Goal: Transaction & Acquisition: Purchase product/service

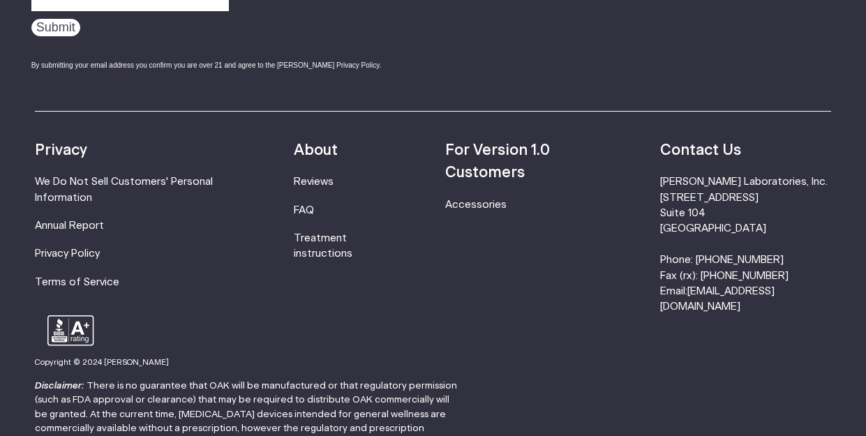
scroll to position [4513, 0]
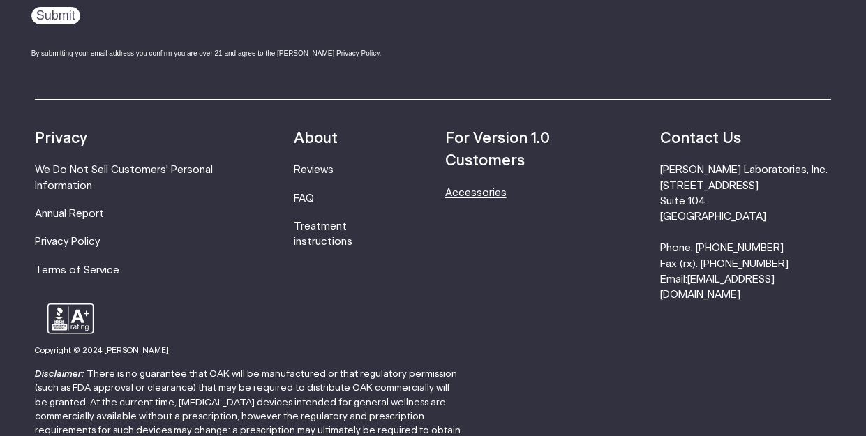
click at [479, 188] on link "Accessories" at bounding box center [475, 193] width 61 height 10
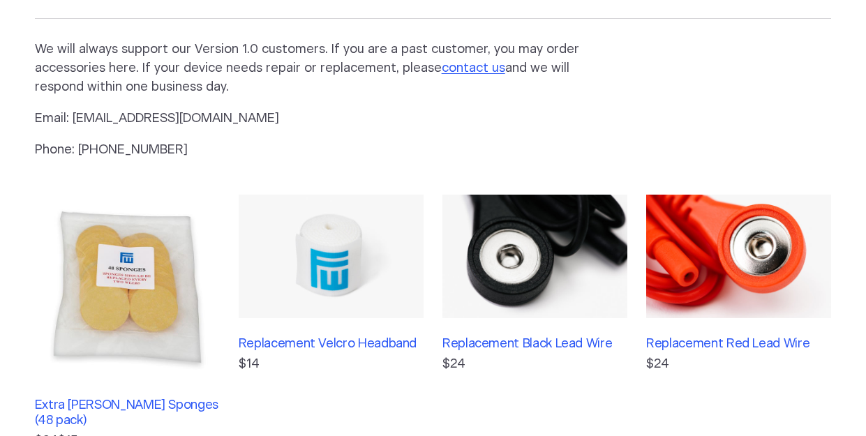
scroll to position [230, 0]
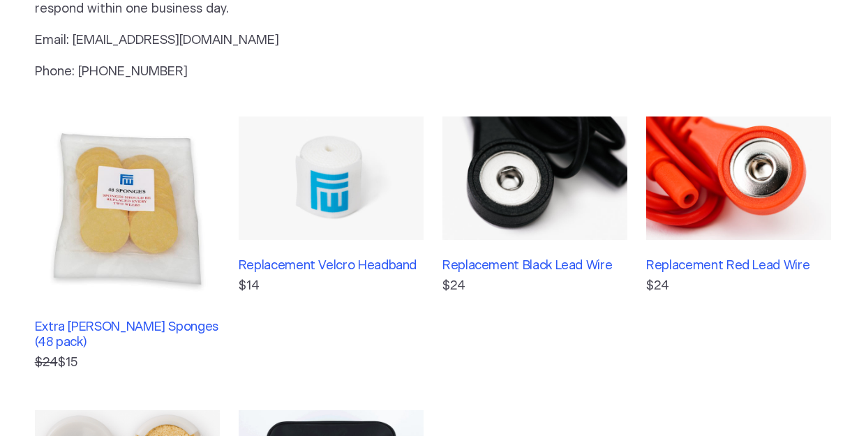
click at [135, 204] on img at bounding box center [127, 209] width 185 height 185
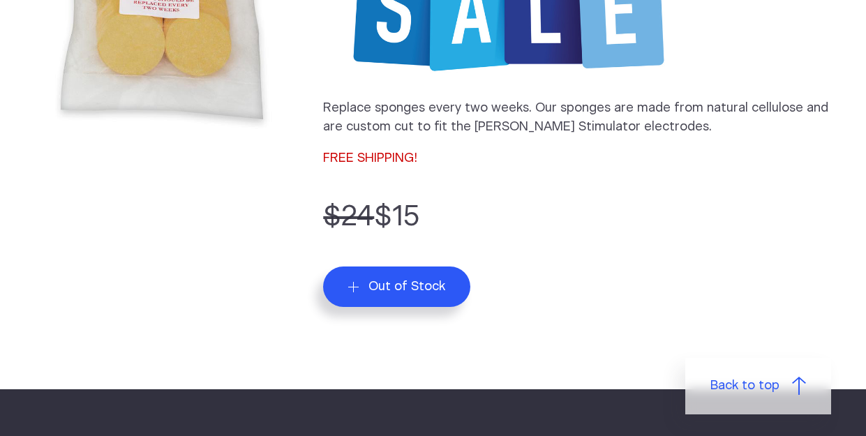
scroll to position [362, 0]
